Goal: Check status: Check status

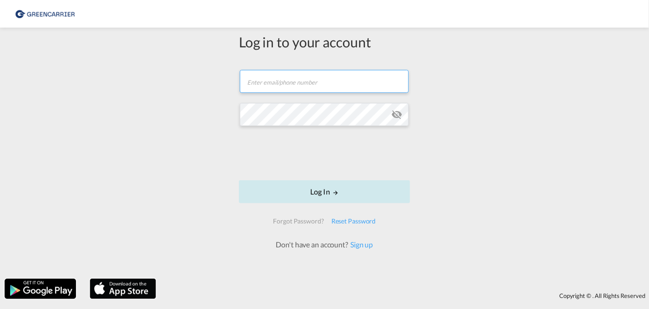
type input "[PERSON_NAME][EMAIL_ADDRESS][DOMAIN_NAME]"
click at [325, 192] on button "Log In" at bounding box center [324, 191] width 171 height 23
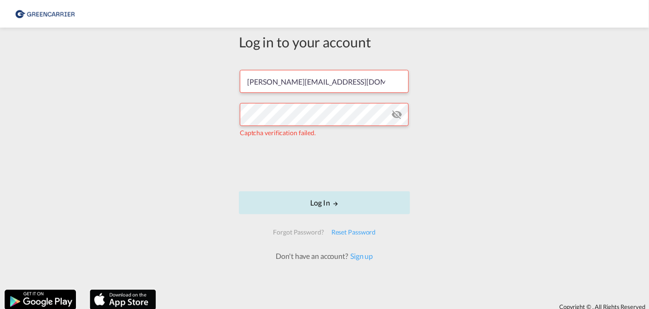
click at [322, 204] on button "Log In" at bounding box center [324, 203] width 171 height 23
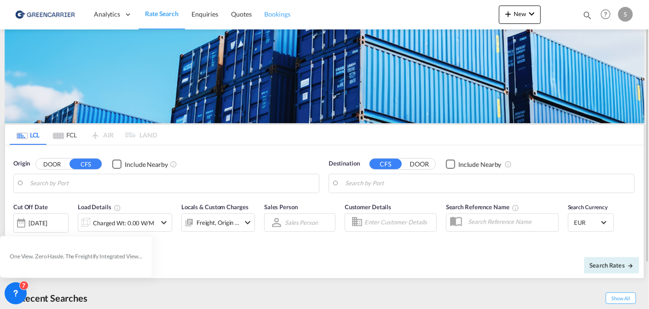
click at [284, 16] on span "Bookings" at bounding box center [278, 14] width 26 height 8
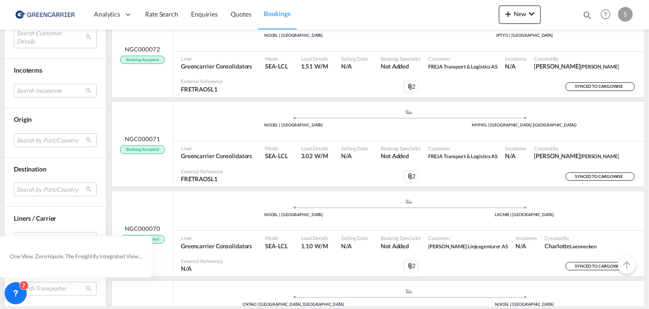
scroll to position [1433, 0]
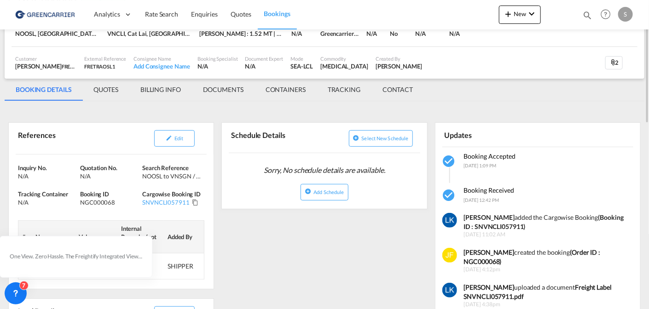
scroll to position [56, 0]
